Goal: Transaction & Acquisition: Download file/media

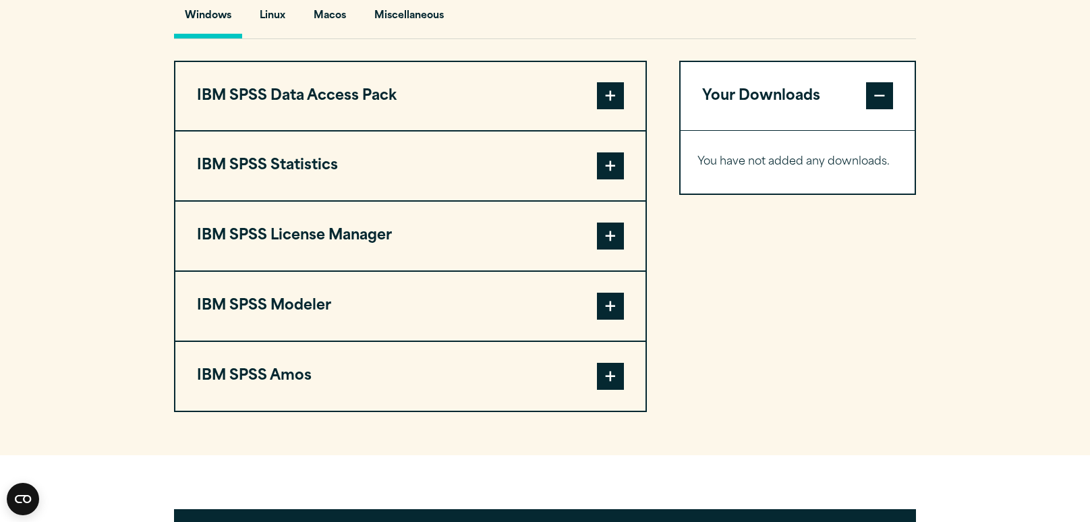
scroll to position [1018, 0]
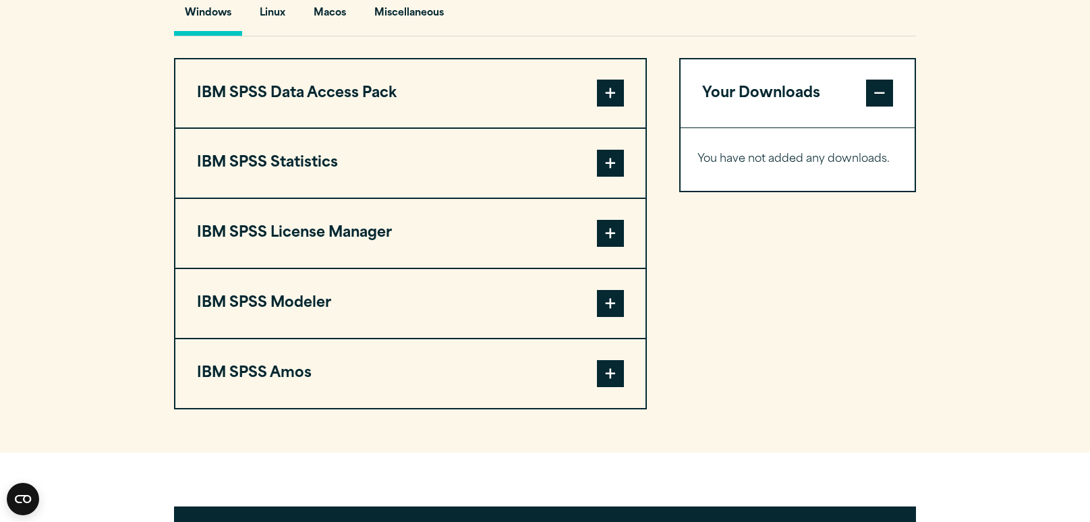
click at [877, 107] on span at bounding box center [879, 93] width 27 height 27
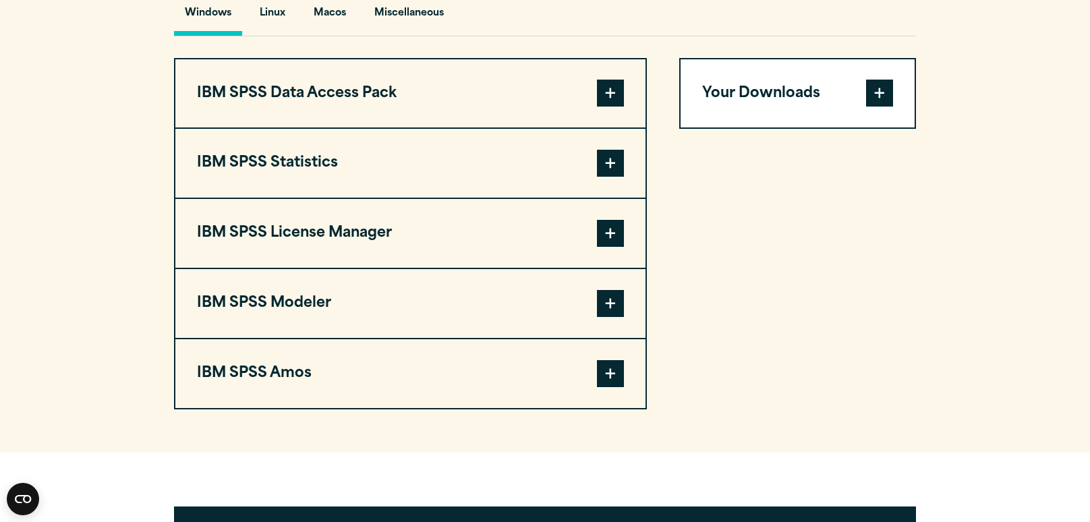
click at [877, 107] on span at bounding box center [879, 93] width 27 height 27
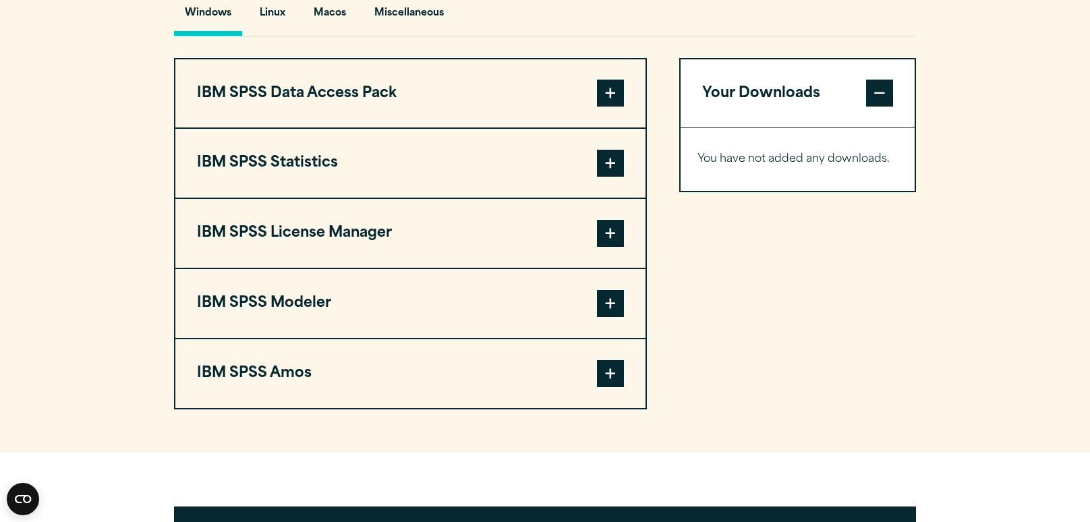
scroll to position [1025, 0]
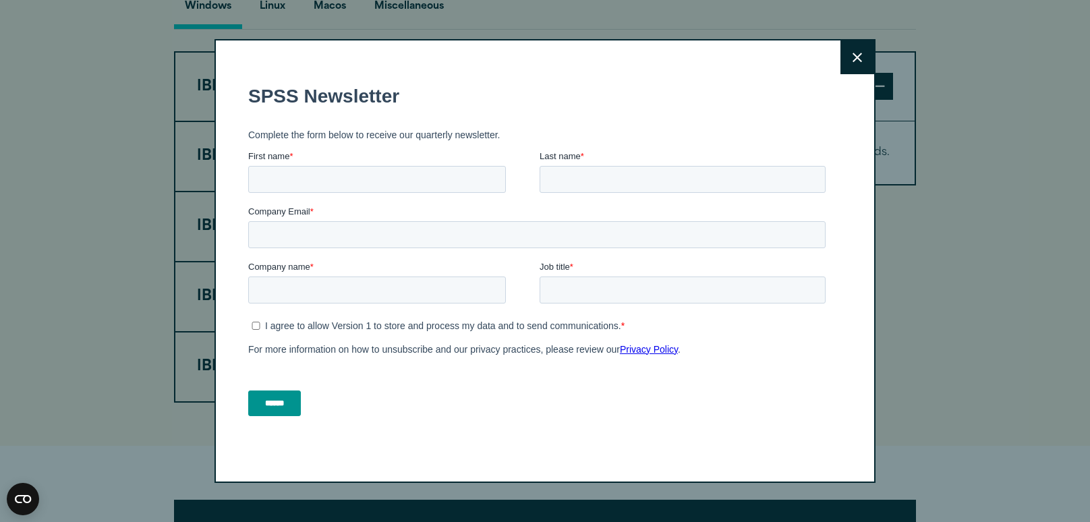
click at [847, 56] on button "Close" at bounding box center [858, 57] width 34 height 34
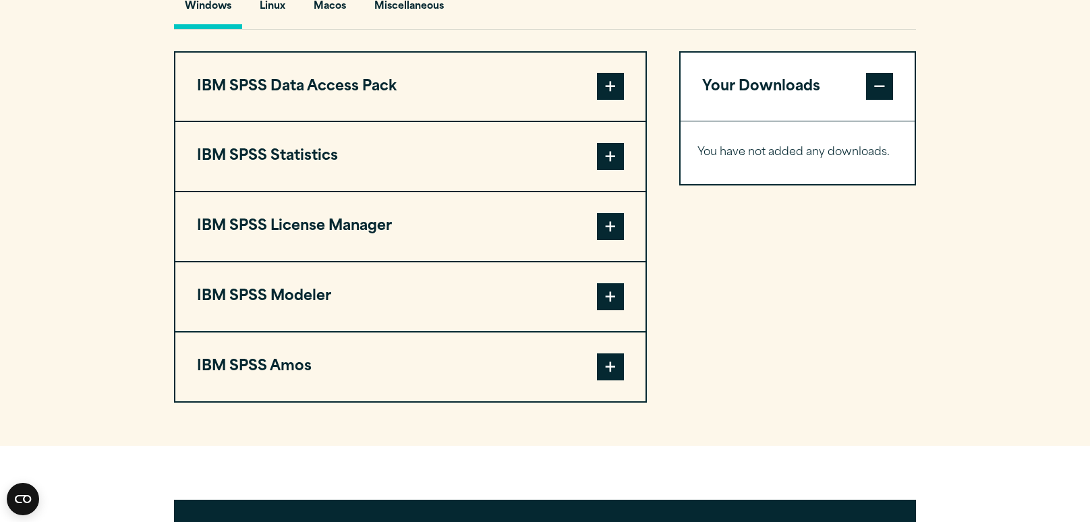
click at [611, 170] on span at bounding box center [610, 156] width 27 height 27
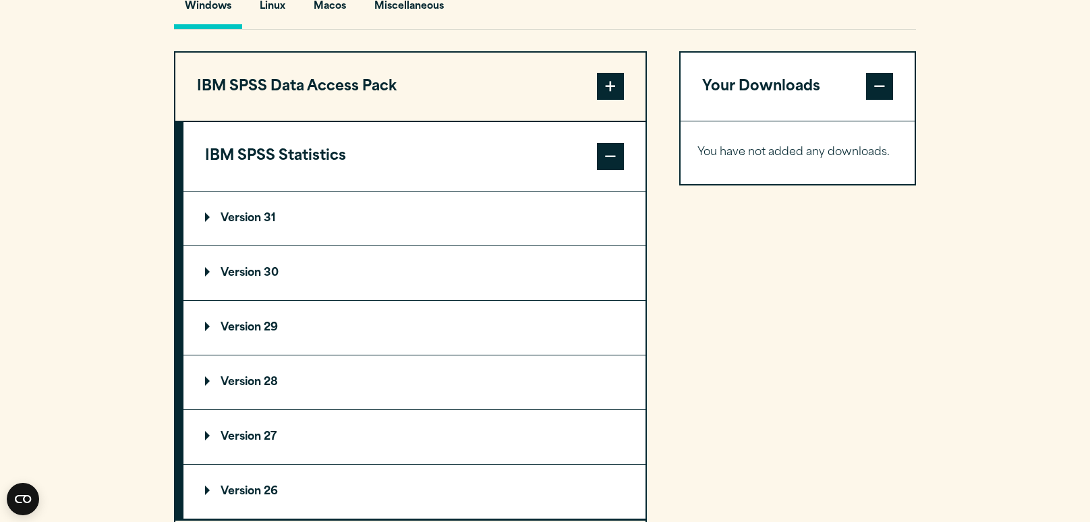
click at [321, 300] on summary "Version 30" at bounding box center [415, 273] width 462 height 54
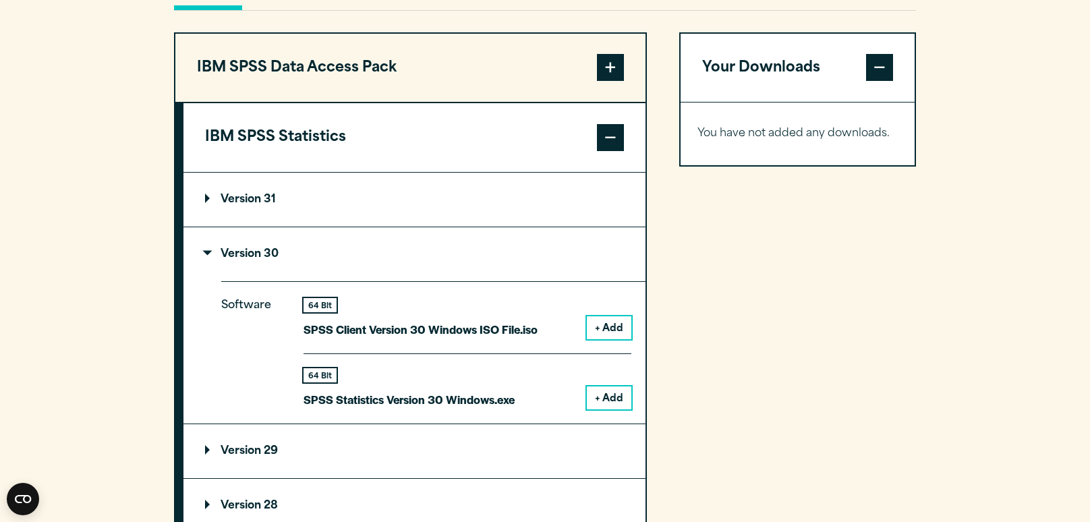
scroll to position [1055, 0]
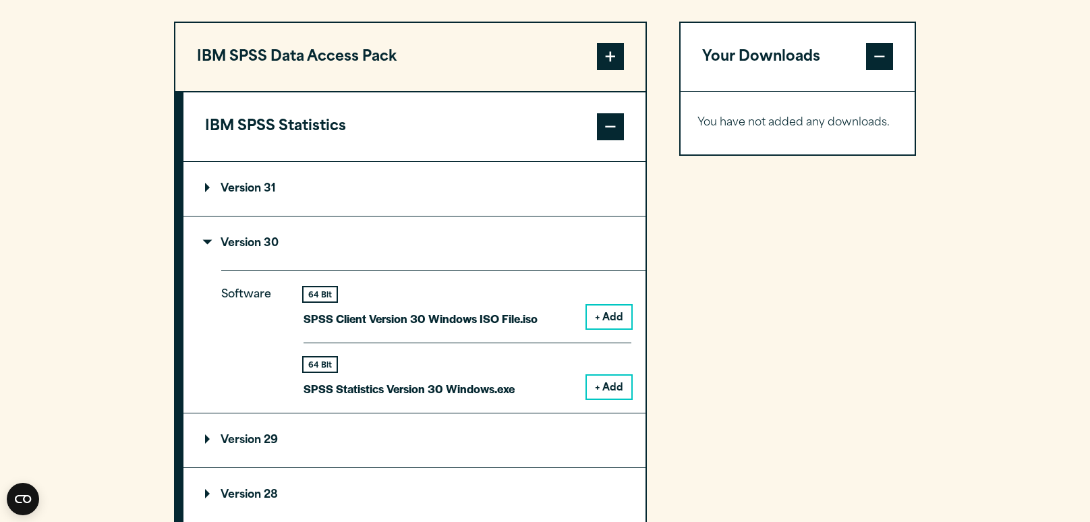
click at [610, 399] on button "+ Add" at bounding box center [609, 387] width 45 height 23
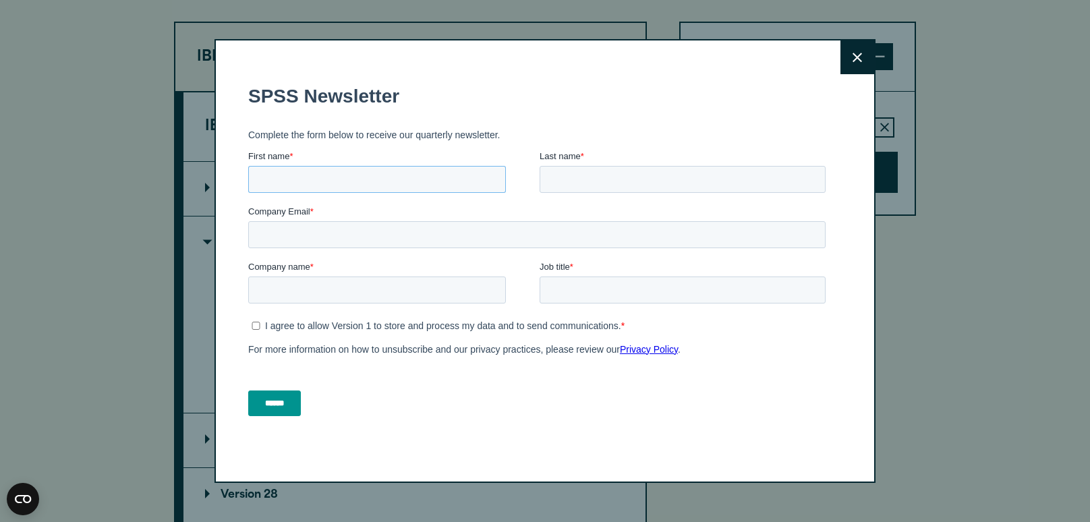
click at [284, 185] on input "First name *" at bounding box center [377, 179] width 258 height 27
type input "*****"
click at [360, 240] on input "Company Email *" at bounding box center [537, 234] width 578 height 27
click at [416, 233] on input "Company Email *" at bounding box center [537, 234] width 578 height 27
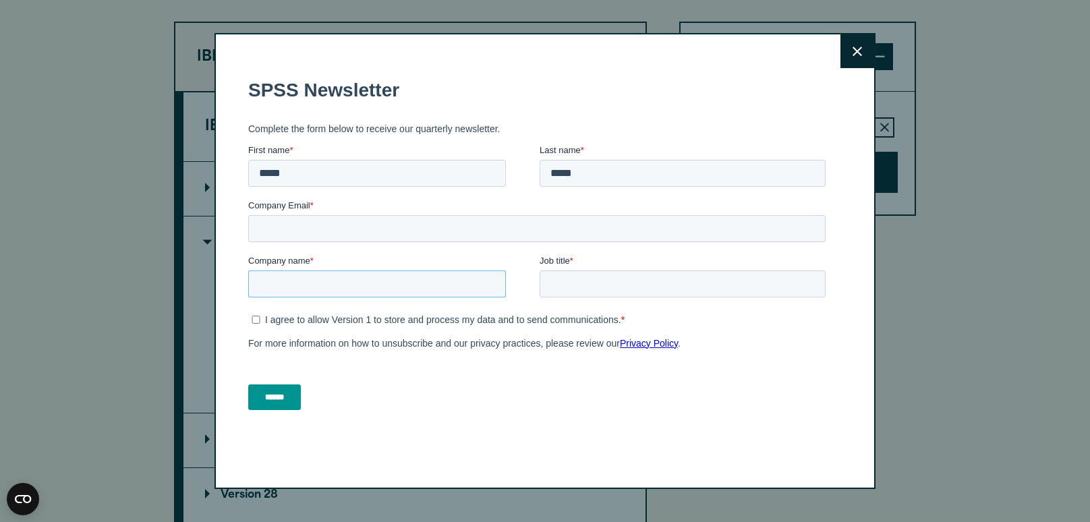
click at [289, 294] on input "Company name *" at bounding box center [377, 284] width 258 height 27
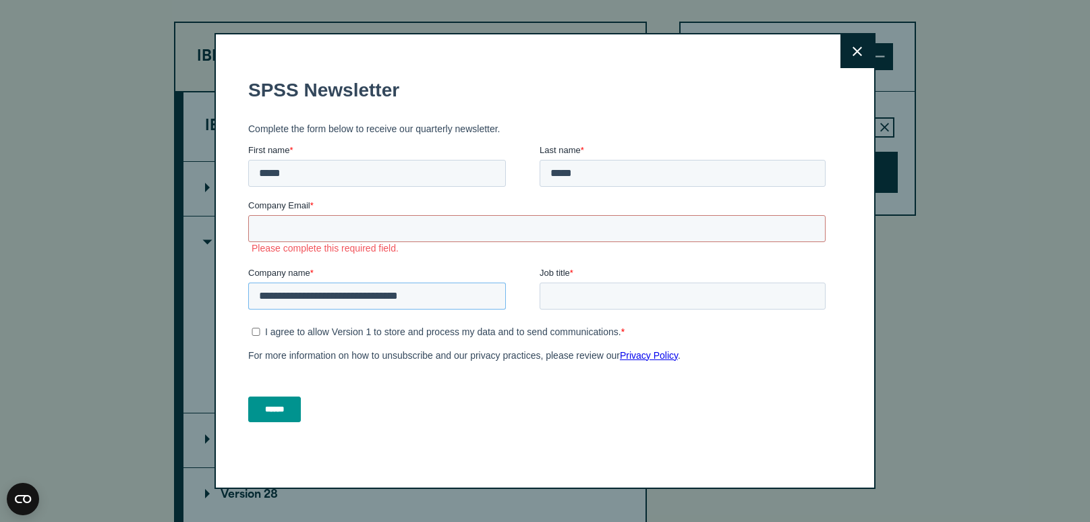
type input "**********"
click at [613, 302] on input "Job title *" at bounding box center [683, 296] width 286 height 27
type input "*******"
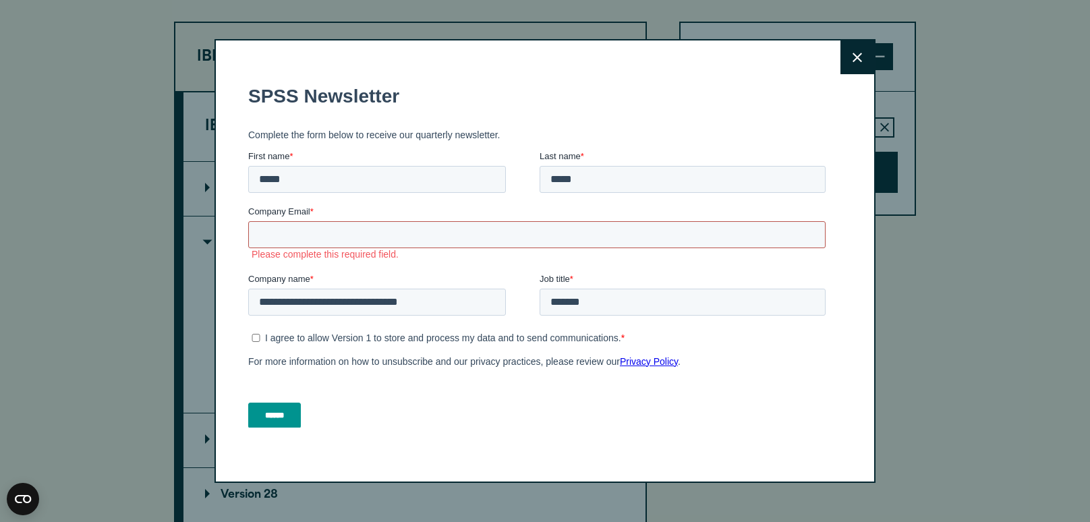
click at [464, 222] on input "Company Email *" at bounding box center [537, 234] width 578 height 27
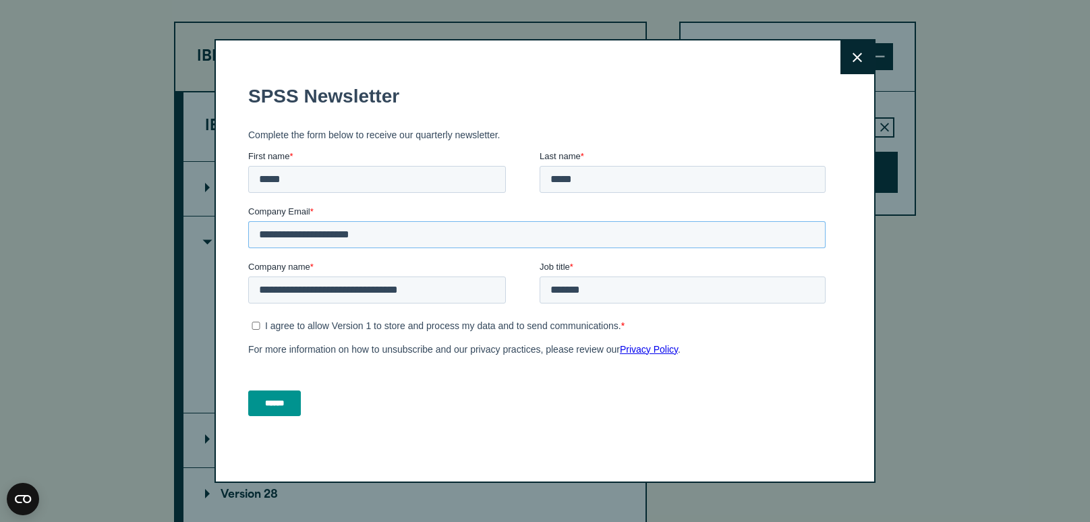
type input "**********"
click at [262, 328] on label "I agree to allow Version 1 to store and process my data and to send communicati…" at bounding box center [539, 326] width 574 height 12
click at [281, 422] on div "******" at bounding box center [539, 403] width 583 height 49
click at [266, 407] on input "******" at bounding box center [274, 404] width 53 height 26
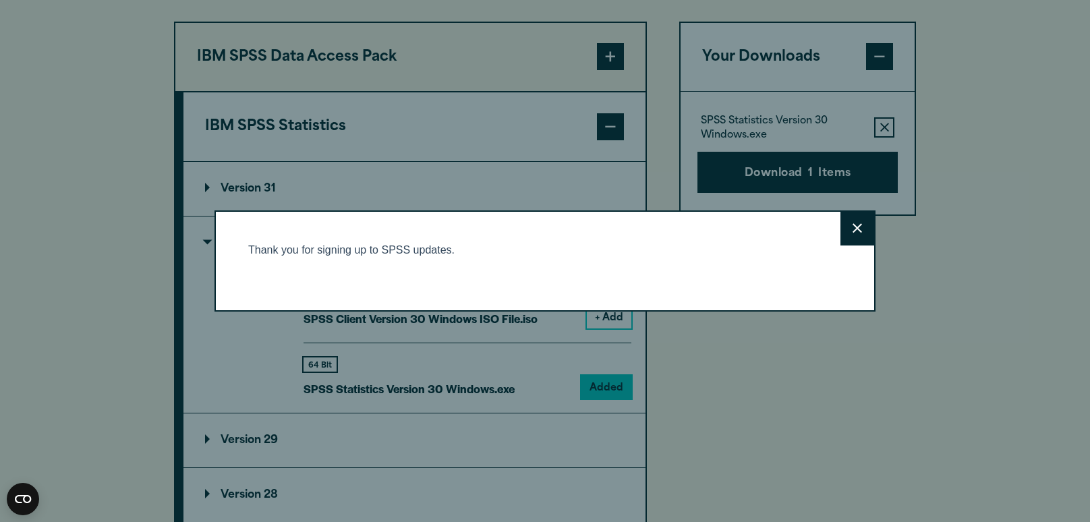
click at [862, 228] on icon at bounding box center [857, 228] width 9 height 10
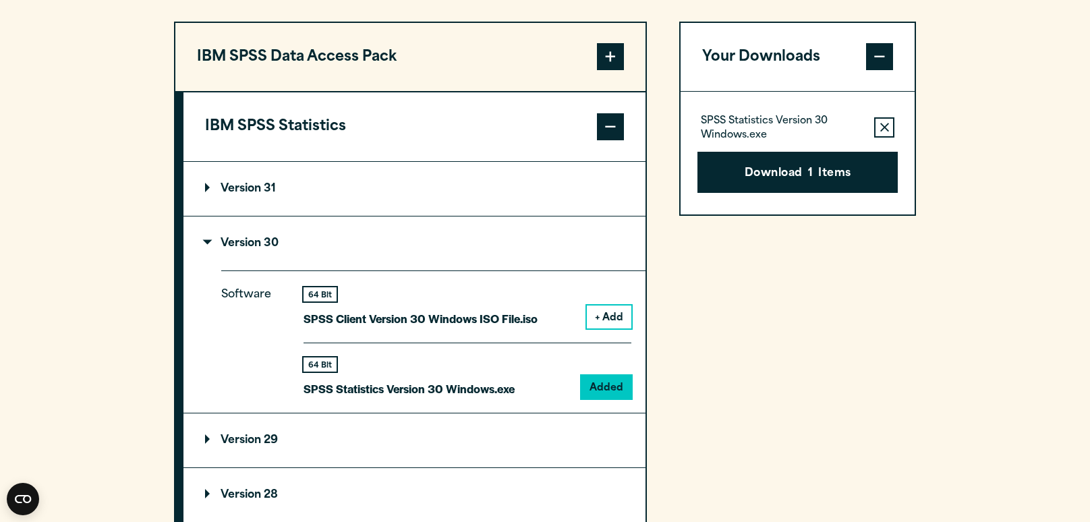
click at [817, 201] on div "Close" at bounding box center [545, 261] width 1090 height 522
click at [808, 183] on span "1" at bounding box center [810, 174] width 5 height 18
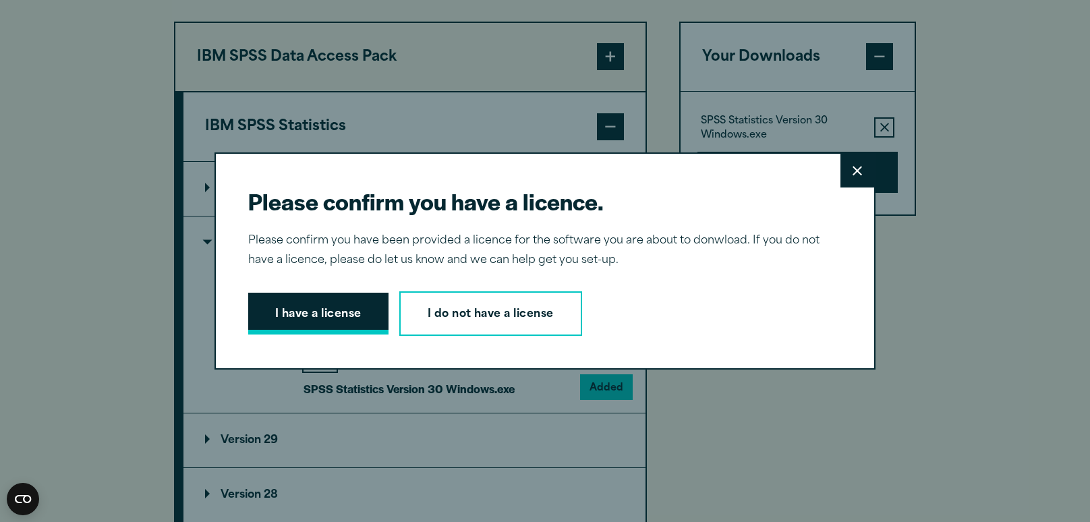
click at [315, 312] on button "I have a license" at bounding box center [318, 314] width 140 height 42
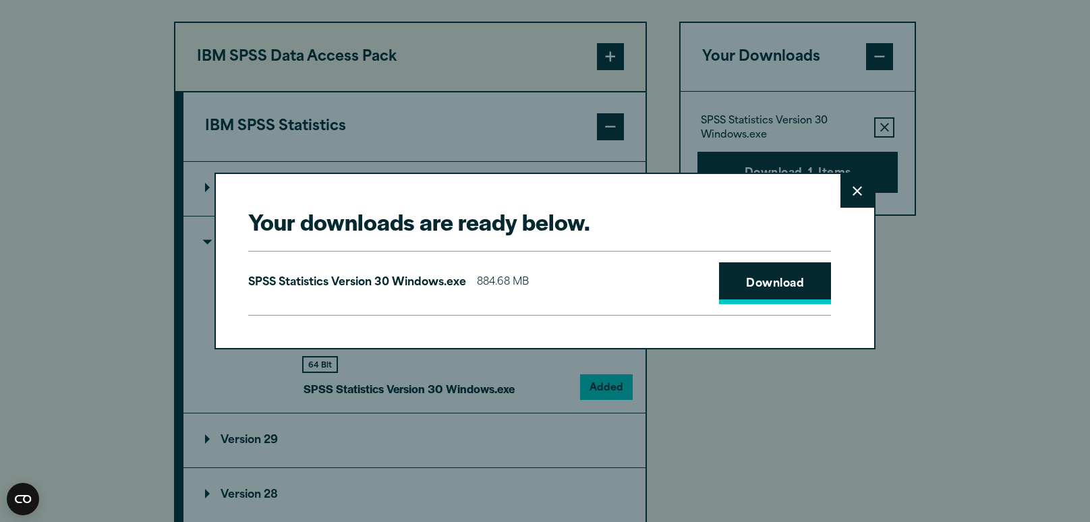
click at [793, 286] on link "Download" at bounding box center [775, 283] width 112 height 42
click at [862, 199] on button "Close" at bounding box center [858, 191] width 34 height 34
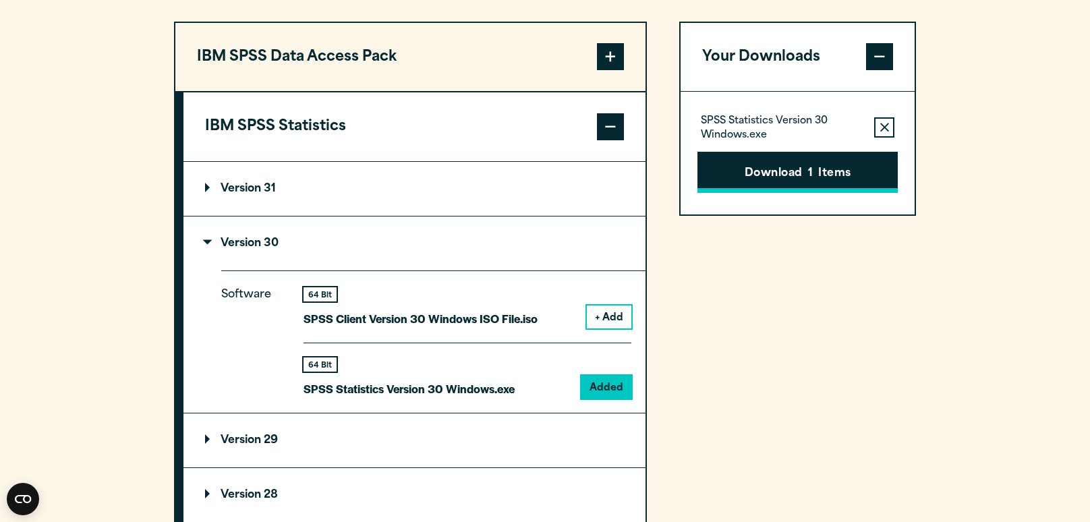
click at [773, 194] on button "Download 1 Items" at bounding box center [798, 173] width 200 height 42
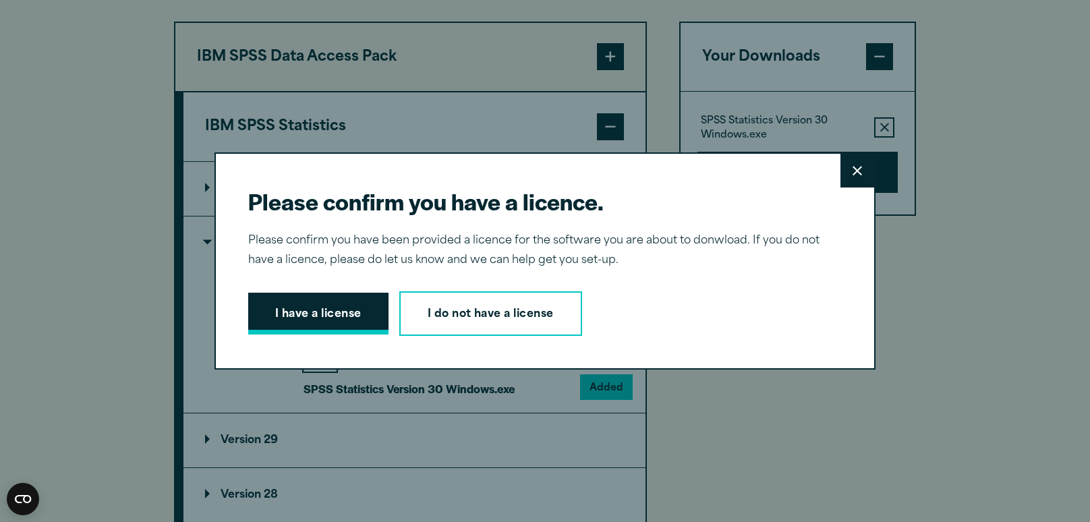
click at [301, 318] on button "I have a license" at bounding box center [318, 314] width 140 height 42
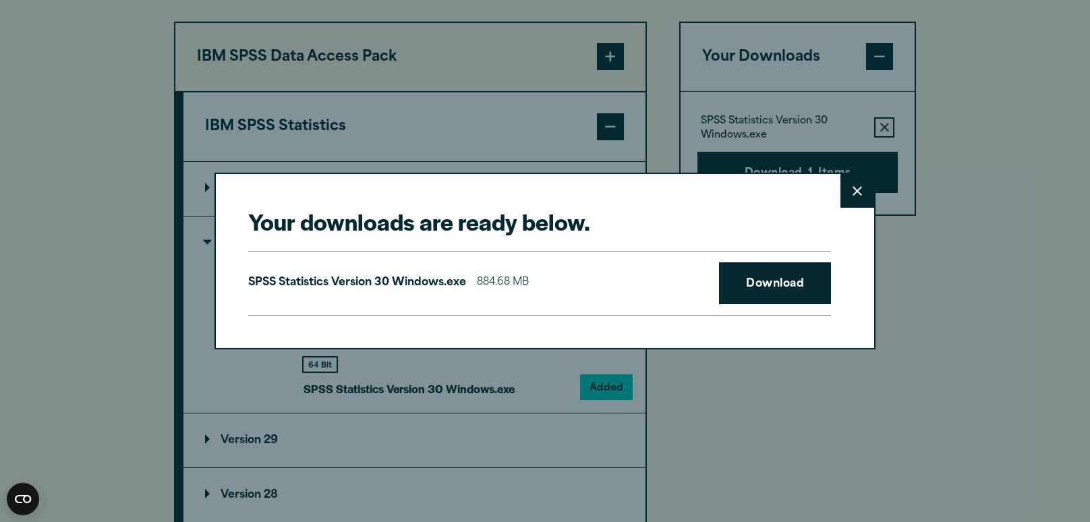
click at [847, 190] on button "Close" at bounding box center [858, 191] width 34 height 34
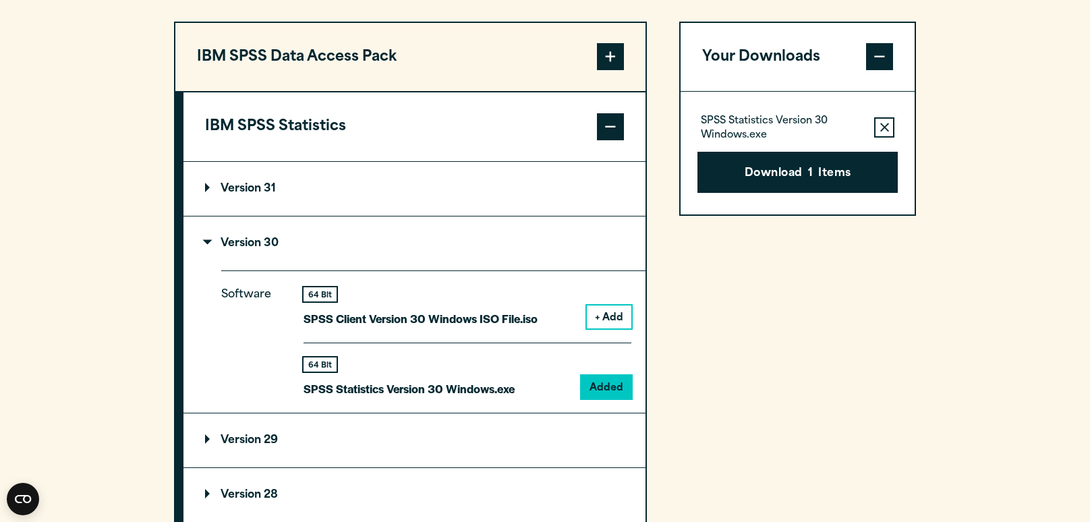
click at [411, 399] on p "SPSS Statistics Version 30 Windows.exe" at bounding box center [409, 389] width 211 height 20
click at [435, 399] on p "SPSS Statistics Version 30 Windows.exe" at bounding box center [409, 389] width 211 height 20
click at [301, 386] on div "Software 64 Bit SPSS Client Version 30 Windows ISO File.iso + Add 64 Bit Added" at bounding box center [433, 342] width 424 height 142
click at [354, 399] on p "SPSS Statistics Version 30 Windows.exe" at bounding box center [409, 389] width 211 height 20
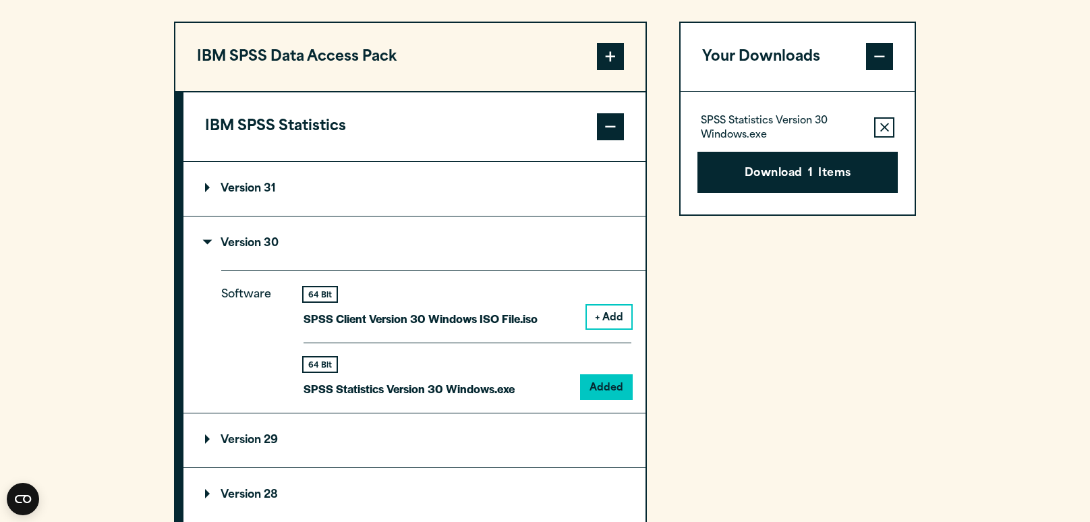
click at [356, 399] on p "SPSS Statistics Version 30 Windows.exe" at bounding box center [409, 389] width 211 height 20
click at [797, 269] on div "Your Downloads SPSS Statistics Version 30 Windows.exe Remove this item from you…" at bounding box center [797, 433] width 237 height 822
click at [764, 142] on p "SPSS Statistics Version 30 Windows.exe" at bounding box center [782, 128] width 163 height 27
click at [760, 189] on button "Download 1 Items" at bounding box center [798, 173] width 200 height 42
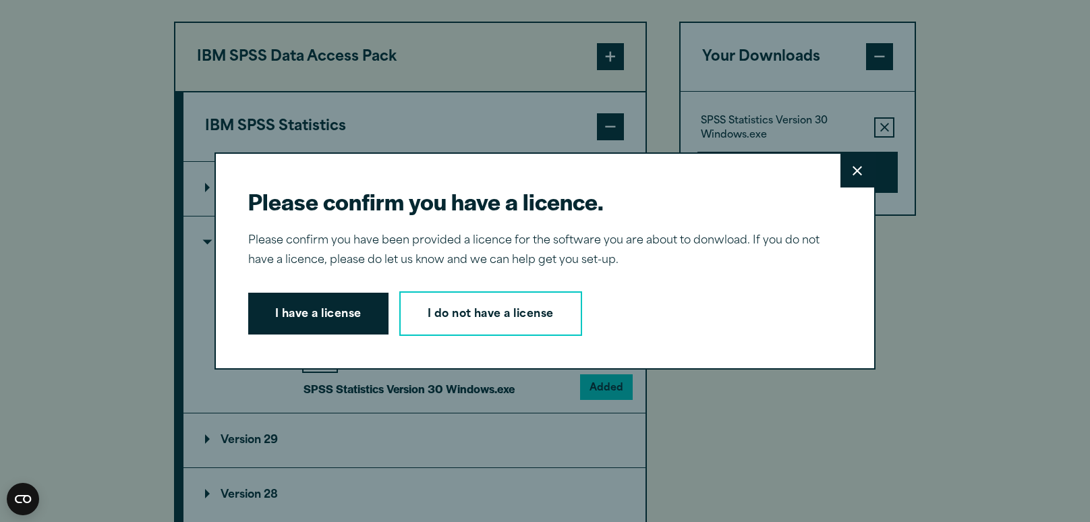
click at [761, 192] on div "Please confirm you have a licence. Close Please confirm you have been provided …" at bounding box center [545, 261] width 1090 height 522
click at [339, 314] on button "I have a license" at bounding box center [318, 314] width 140 height 42
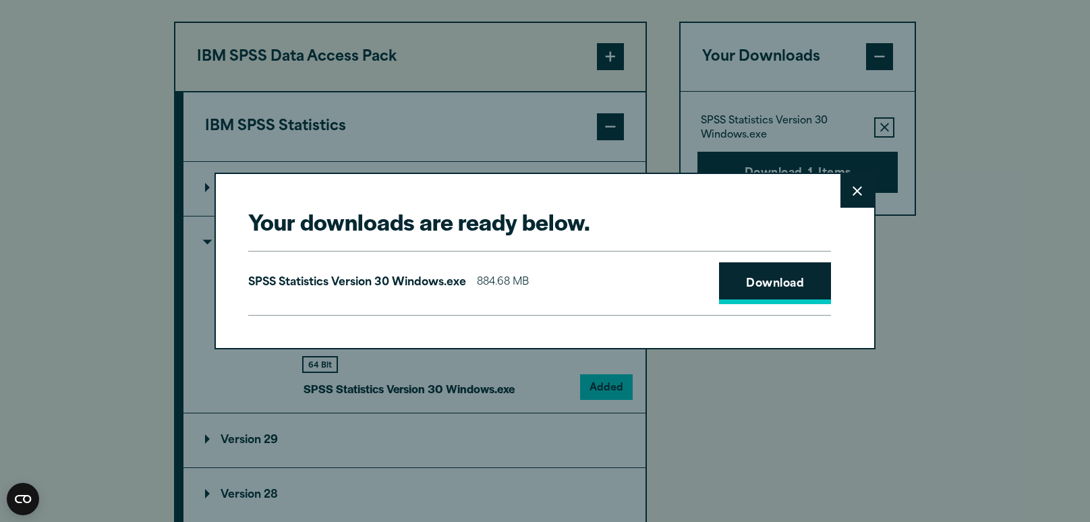
click at [749, 278] on link "Download" at bounding box center [775, 283] width 112 height 42
click at [905, 486] on div "Your downloads are ready below. Close SPSS Statistics Version 30 Windows.exe 88…" at bounding box center [545, 261] width 1090 height 522
